Goal: Task Accomplishment & Management: Complete application form

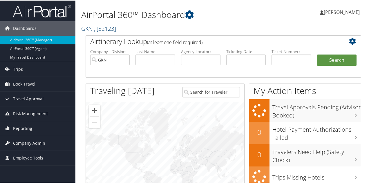
click at [91, 28] on link "GKN , [ 32123 ]" at bounding box center [98, 28] width 35 height 8
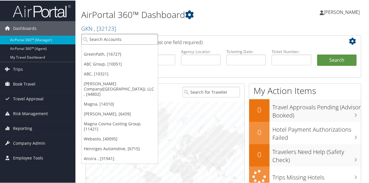
click at [96, 39] on input "search" at bounding box center [120, 38] width 76 height 11
type input "ansira"
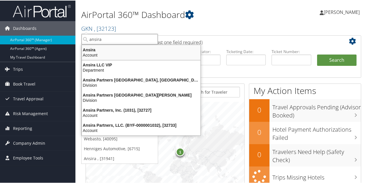
click at [94, 53] on div "Account" at bounding box center [141, 54] width 126 height 5
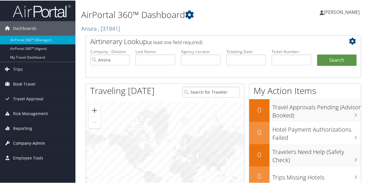
scroll to position [58, 0]
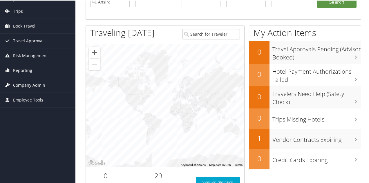
click at [33, 82] on span "Company Admin" at bounding box center [29, 85] width 32 height 15
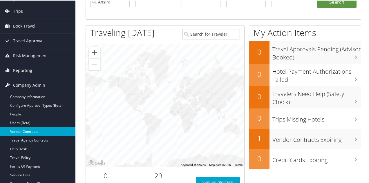
click at [22, 127] on link "Vendor Contracts" at bounding box center [38, 131] width 76 height 9
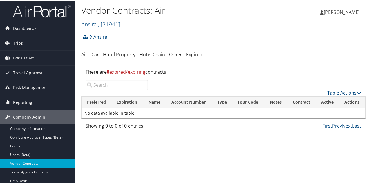
click at [118, 54] on link "Hotel Property" at bounding box center [119, 54] width 33 height 6
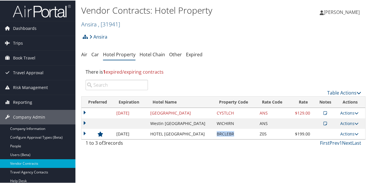
drag, startPoint x: 234, startPoint y: 134, endPoint x: 218, endPoint y: 132, distance: 16.8
click at [218, 132] on td "BRCLEBR" at bounding box center [235, 133] width 43 height 10
copy td "BRCLEBR"
click at [90, 23] on link "Ansira , [ 31941 ]" at bounding box center [100, 24] width 39 height 8
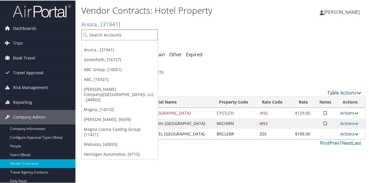
click at [93, 30] on input "search" at bounding box center [120, 34] width 76 height 11
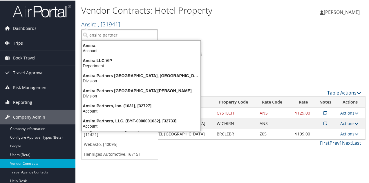
type input "ansira partners"
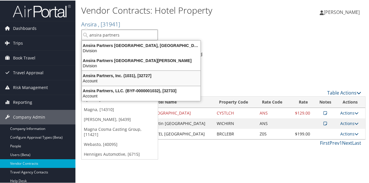
drag, startPoint x: 121, startPoint y: 74, endPoint x: 118, endPoint y: 76, distance: 3.4
click at [120, 75] on div "Ansira Partners, Inc. (1031), [32727]" at bounding box center [141, 75] width 126 height 5
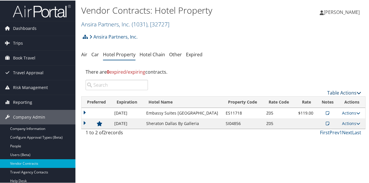
click at [330, 90] on link "Table Actions" at bounding box center [345, 92] width 34 height 6
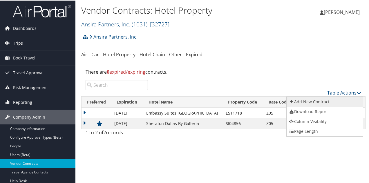
click at [309, 99] on link "Add New Contract" at bounding box center [325, 101] width 76 height 10
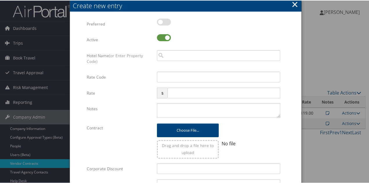
click at [163, 22] on label at bounding box center [164, 21] width 14 height 7
click at [163, 22] on input "checkbox" at bounding box center [162, 23] width 4 height 4
checkbox input "true"
click at [176, 52] on input "search" at bounding box center [218, 55] width 123 height 11
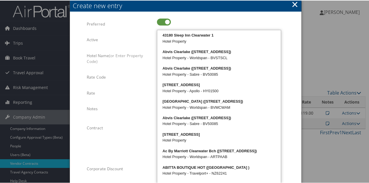
type input "c"
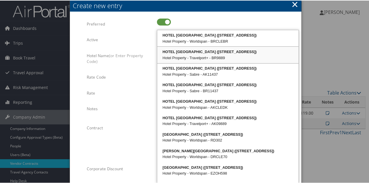
click at [200, 53] on div "HOTEL [GEOGRAPHIC_DATA] ([STREET_ADDRESS])" at bounding box center [228, 51] width 140 height 6
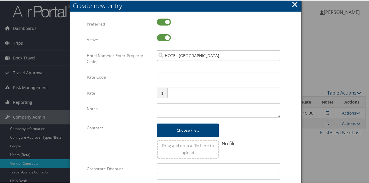
type input "HOTEL [GEOGRAPHIC_DATA]"
click at [197, 76] on input "Rate Code" at bounding box center [218, 76] width 123 height 11
type input "Z05"
click at [196, 95] on input "text" at bounding box center [224, 92] width 113 height 11
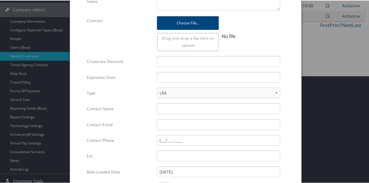
scroll to position [116, 0]
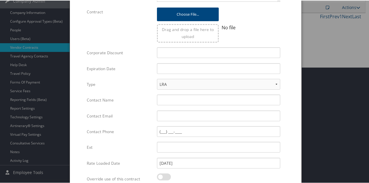
type input "199.0"
click at [276, 85] on select "LRA NLRA" at bounding box center [218, 83] width 123 height 11
select select "NLRA"
click at [157, 78] on select "LRA NLRA" at bounding box center [218, 83] width 123 height 11
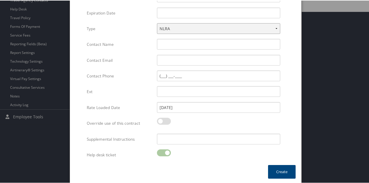
scroll to position [173, 0]
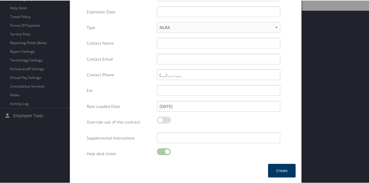
click at [278, 168] on button "Create" at bounding box center [282, 171] width 28 height 14
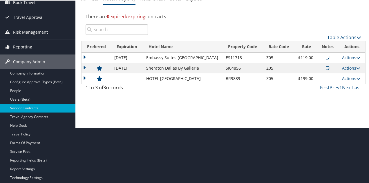
scroll to position [0, 0]
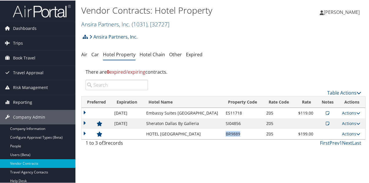
drag, startPoint x: 238, startPoint y: 133, endPoint x: 221, endPoint y: 132, distance: 16.9
click at [223, 132] on td "BR9889" at bounding box center [243, 133] width 40 height 10
copy td "BR9889"
click at [249, 78] on div "There are 0 expired/expiring contracts." at bounding box center [223, 72] width 285 height 16
click at [103, 25] on link "Ansira Partners, Inc. ( 1031 ) , [ 32727 ]" at bounding box center [125, 24] width 88 height 8
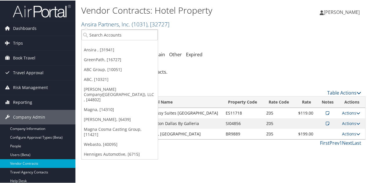
click at [106, 50] on link "Ansira , [31941]" at bounding box center [120, 49] width 76 height 10
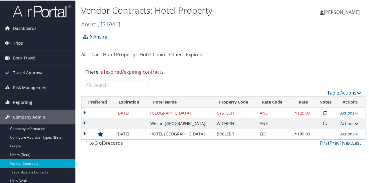
click at [94, 24] on link "Ansira , [ 31941 ]" at bounding box center [100, 24] width 39 height 8
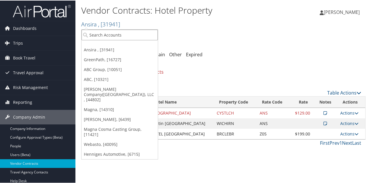
click at [112, 34] on input "search" at bounding box center [120, 34] width 76 height 11
type input "ansira"
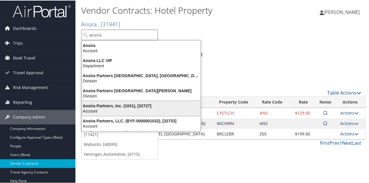
click at [109, 104] on div "Ansira Partners, Inc. (1031), [32727]" at bounding box center [141, 105] width 126 height 5
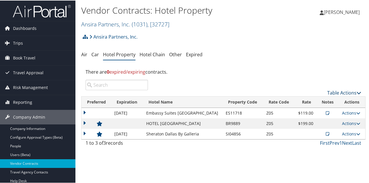
click at [329, 91] on link "Table Actions" at bounding box center [345, 92] width 34 height 6
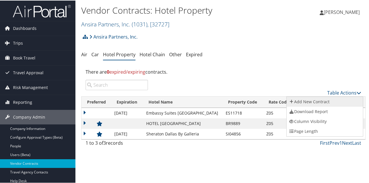
click at [318, 101] on link "Add New Contract" at bounding box center [325, 101] width 76 height 10
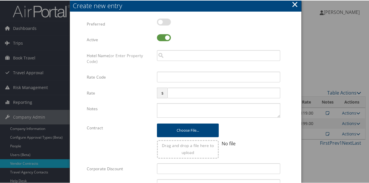
drag, startPoint x: 165, startPoint y: 19, endPoint x: 169, endPoint y: 29, distance: 10.0
click at [168, 26] on div at bounding box center [218, 24] width 123 height 13
click at [166, 22] on label at bounding box center [164, 21] width 14 height 7
click at [164, 22] on input "checkbox" at bounding box center [162, 23] width 4 height 4
checkbox input "true"
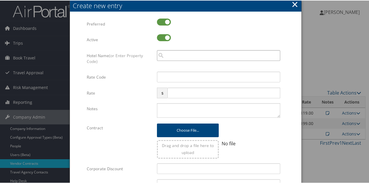
drag, startPoint x: 175, startPoint y: 54, endPoint x: 174, endPoint y: 51, distance: 3.0
click at [175, 54] on input "search" at bounding box center [218, 55] width 123 height 11
type input "ac hotel clay"
drag, startPoint x: 192, startPoint y: 56, endPoint x: 91, endPoint y: 37, distance: 102.4
click at [91, 37] on div "Multiple values The selected items contain different values for this input. To …" at bounding box center [186, 177] width 198 height 319
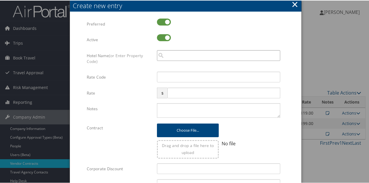
paste input "AR I3437"
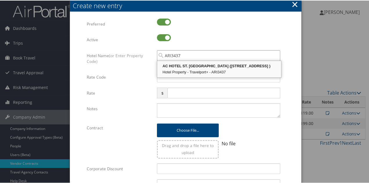
click at [196, 67] on div "AC HOTEL ST. LOUIS (227 SOUTH CENTRAL AVENUE )" at bounding box center [219, 66] width 122 height 6
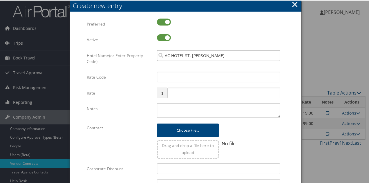
type input "AC HOTEL ST. LOUIS"
click at [190, 78] on input "Rate Code" at bounding box center [218, 76] width 123 height 11
type input "Z05"
click at [183, 91] on input "text" at bounding box center [224, 92] width 113 height 11
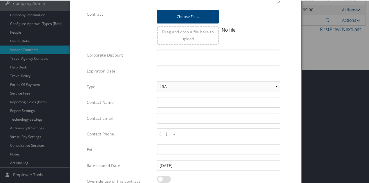
scroll to position [116, 0]
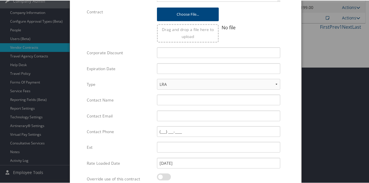
type input "179."
click at [279, 84] on select "LRA NLRA" at bounding box center [218, 83] width 123 height 11
select select "NLRA"
click at [157, 78] on select "LRA NLRA" at bounding box center [218, 83] width 123 height 11
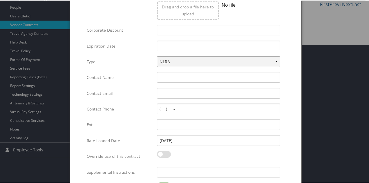
scroll to position [173, 0]
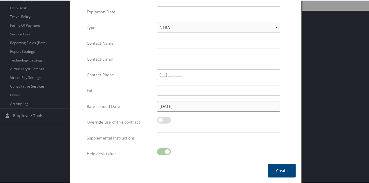
click at [194, 106] on input "[DATE]" at bounding box center [218, 105] width 123 height 11
click at [135, 48] on div "Contact Name Multiple values The selected items contain different values for th…" at bounding box center [186, 45] width 198 height 16
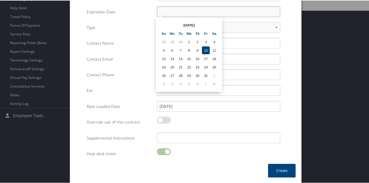
click at [175, 10] on input "text" at bounding box center [218, 11] width 123 height 11
click at [177, 11] on input "12/31/26" at bounding box center [218, 11] width 123 height 11
click at [198, 73] on td "31" at bounding box center [198, 75] width 8 height 8
type input "[DATE]"
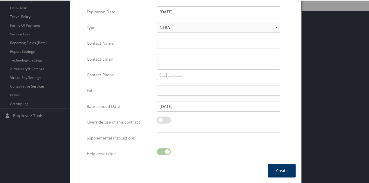
click at [277, 173] on button "Create" at bounding box center [282, 171] width 28 height 14
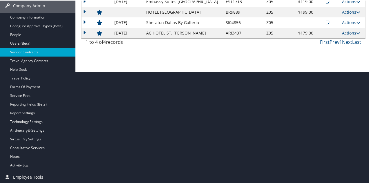
scroll to position [82, 0]
